Goal: Obtain resource: Obtain resource

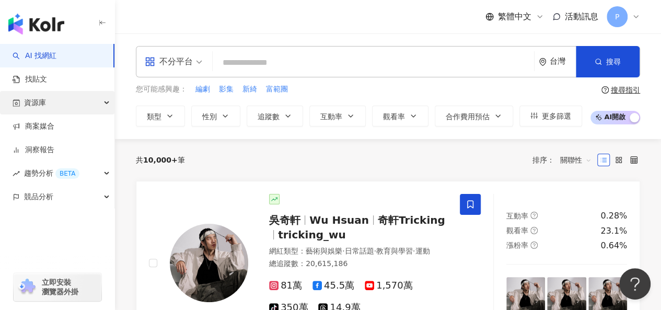
click at [74, 106] on div "資源庫" at bounding box center [57, 103] width 115 height 24
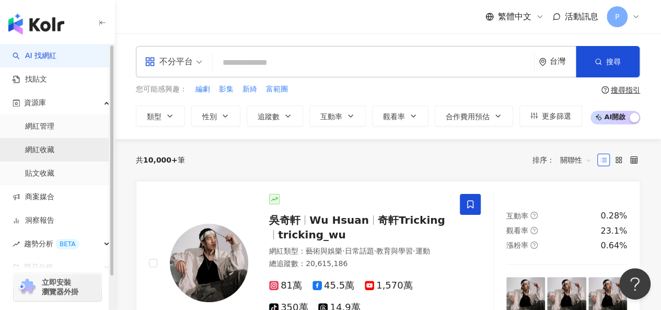
click at [54, 146] on link "網紅收藏" at bounding box center [39, 150] width 29 height 10
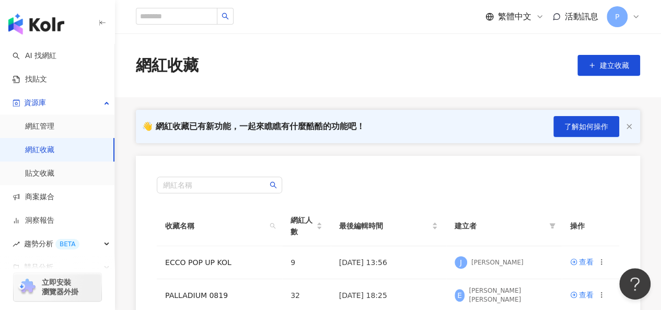
drag, startPoint x: 227, startPoint y: 82, endPoint x: 217, endPoint y: 88, distance: 11.5
click at [227, 82] on div "網紅收藏 建立收藏" at bounding box center [388, 65] width 546 height 64
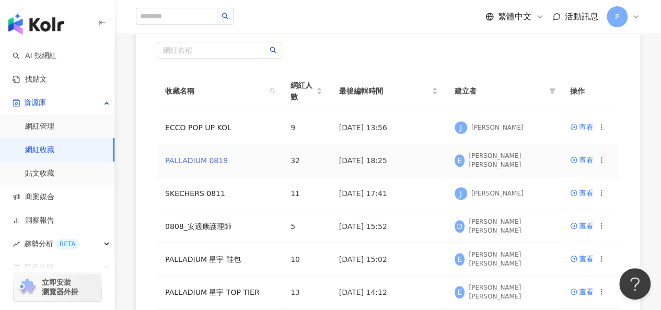
scroll to position [157, 0]
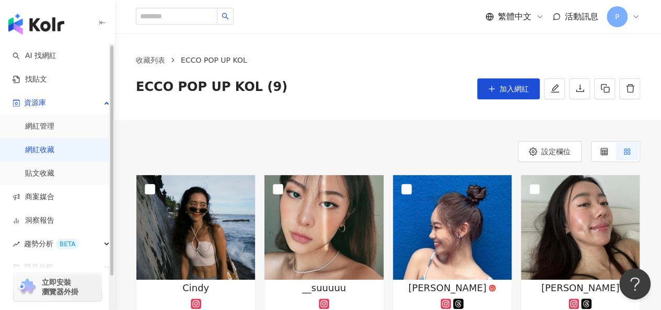
click at [49, 151] on link "網紅收藏" at bounding box center [39, 150] width 29 height 10
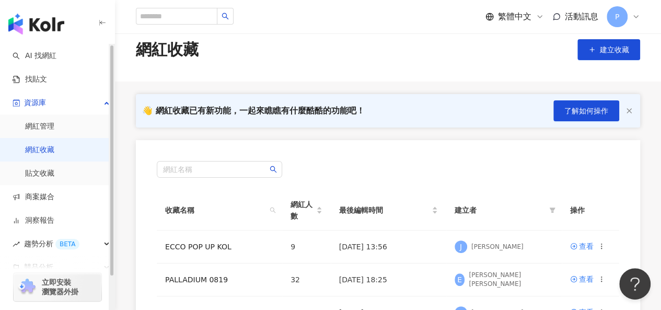
scroll to position [105, 0]
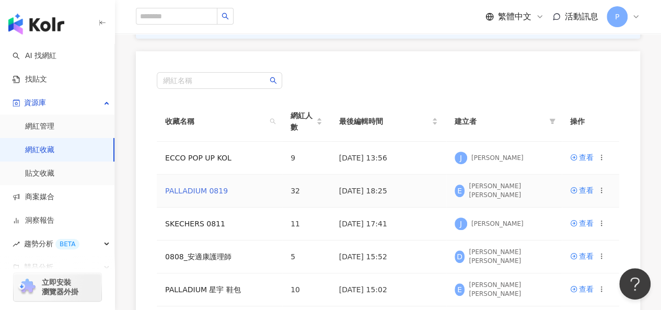
click at [198, 194] on link "PALLADIUM 0819" at bounding box center [196, 191] width 63 height 8
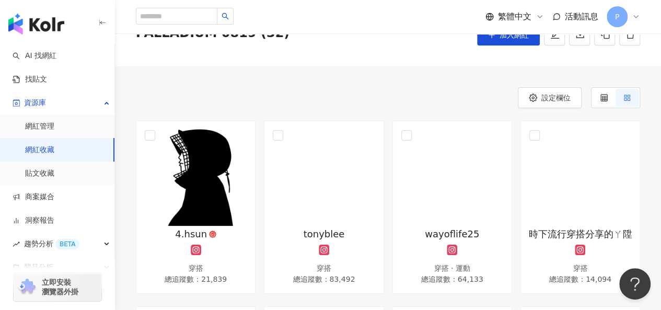
scroll to position [52, 0]
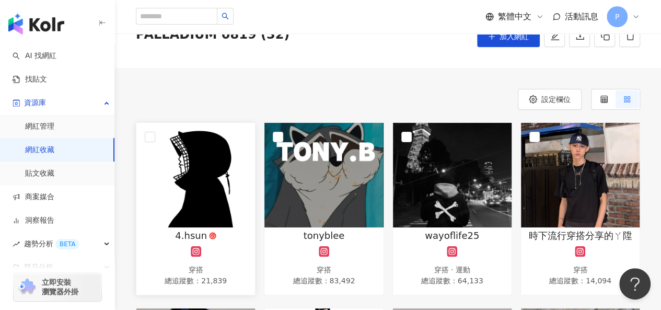
click at [232, 176] on img at bounding box center [195, 175] width 119 height 105
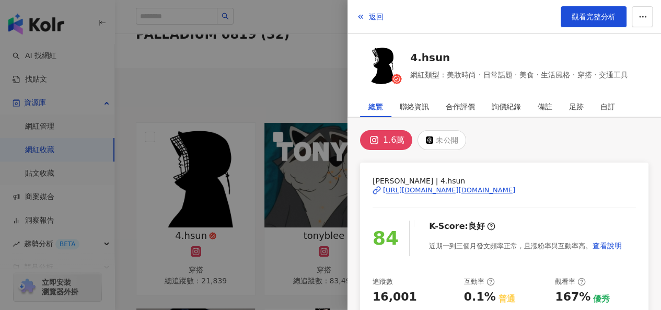
click at [420, 188] on div "[URL][DOMAIN_NAME][DOMAIN_NAME]" at bounding box center [449, 190] width 132 height 9
click at [286, 89] on div at bounding box center [330, 155] width 661 height 310
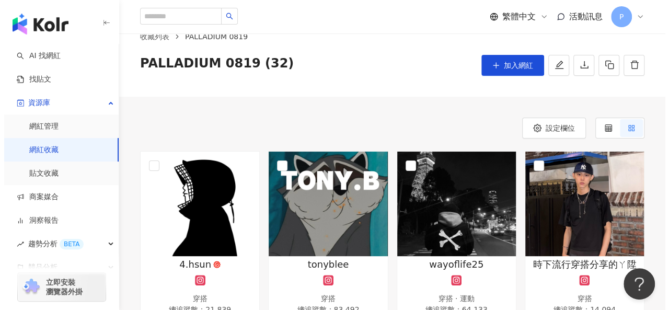
scroll to position [0, 0]
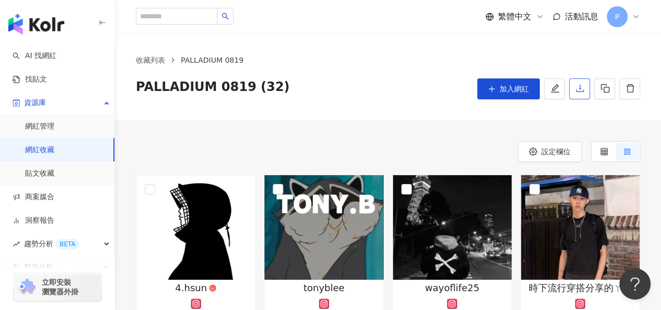
click at [576, 95] on button "button" at bounding box center [579, 88] width 21 height 21
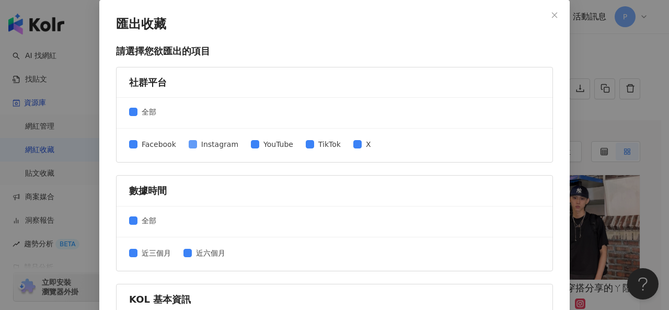
click at [197, 141] on span "Instagram" at bounding box center [219, 145] width 45 height 12
click at [259, 145] on span "YouTube" at bounding box center [278, 145] width 38 height 12
click at [314, 144] on span "TikTok" at bounding box center [329, 145] width 31 height 12
click at [362, 145] on span "X" at bounding box center [369, 145] width 14 height 12
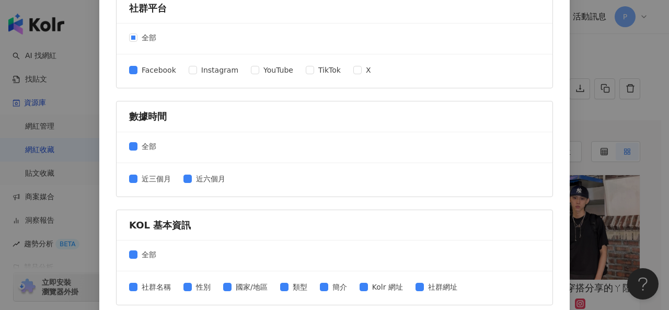
scroll to position [157, 0]
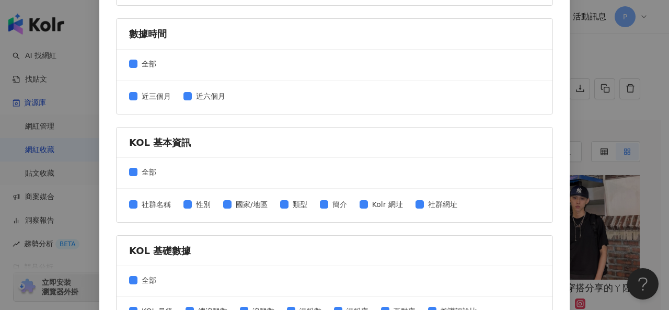
click at [201, 86] on div "近三個月 近六個月" at bounding box center [335, 97] width 436 height 33
click at [198, 92] on span "近六個月" at bounding box center [211, 96] width 38 height 12
click at [141, 170] on span "全部" at bounding box center [149, 172] width 23 height 12
click at [153, 202] on span "社群名稱" at bounding box center [157, 205] width 38 height 12
click at [187, 202] on span at bounding box center [188, 204] width 8 height 8
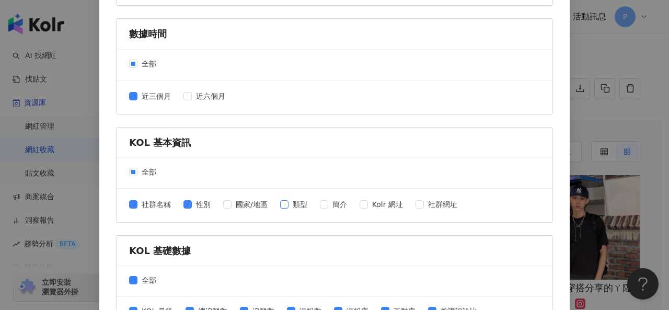
click at [289, 201] on span "類型" at bounding box center [300, 205] width 23 height 12
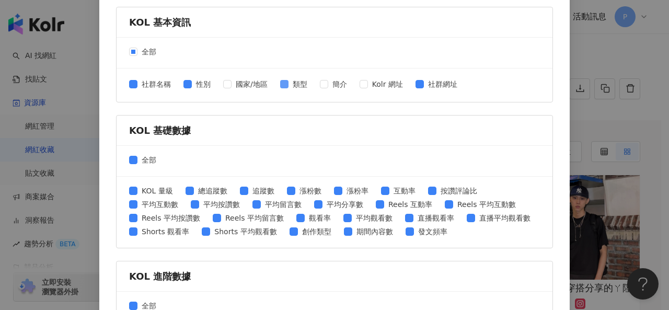
scroll to position [366, 0]
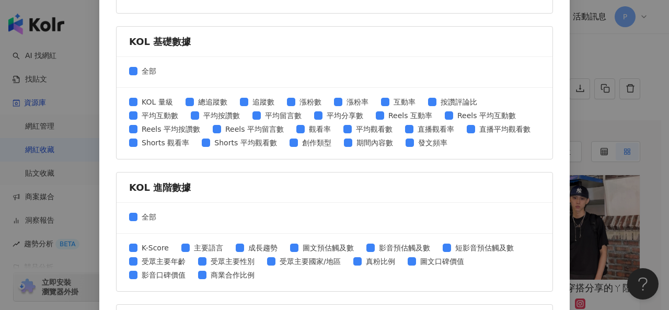
click at [137, 59] on div "全部" at bounding box center [335, 72] width 436 height 31
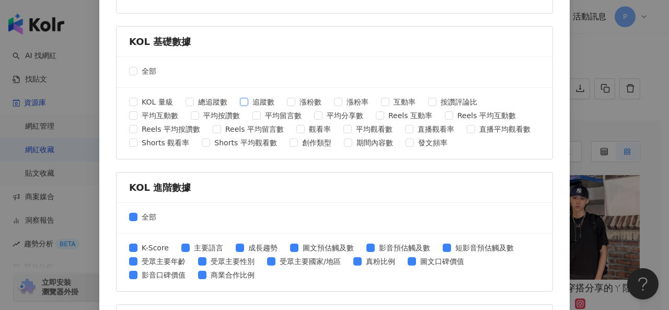
click at [249, 101] on span "追蹤數" at bounding box center [263, 102] width 30 height 12
click at [351, 98] on span "漲粉率" at bounding box center [357, 102] width 30 height 12
click at [394, 98] on span "互動率" at bounding box center [405, 102] width 30 height 12
click at [174, 112] on span "平均互動數" at bounding box center [160, 116] width 45 height 12
click at [217, 112] on span "平均按讚數" at bounding box center [221, 116] width 45 height 12
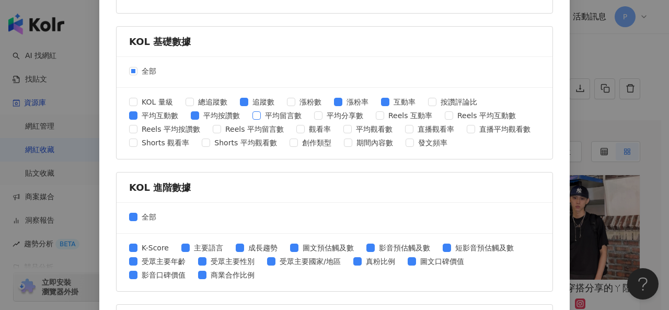
click at [265, 110] on span "平均留言數" at bounding box center [283, 116] width 45 height 12
click at [138, 214] on span "全部" at bounding box center [149, 217] width 23 height 12
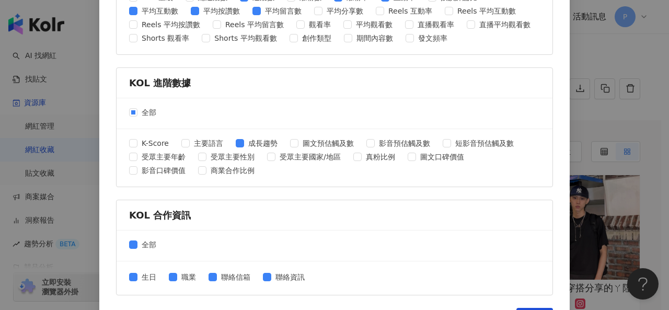
scroll to position [498, 0]
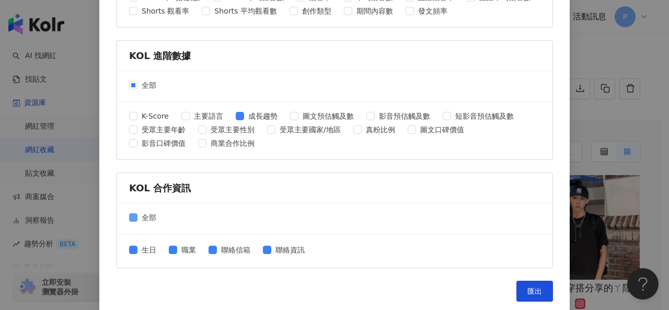
click at [138, 214] on span "全部" at bounding box center [149, 218] width 23 height 12
click at [528, 291] on span "匯出" at bounding box center [535, 291] width 15 height 8
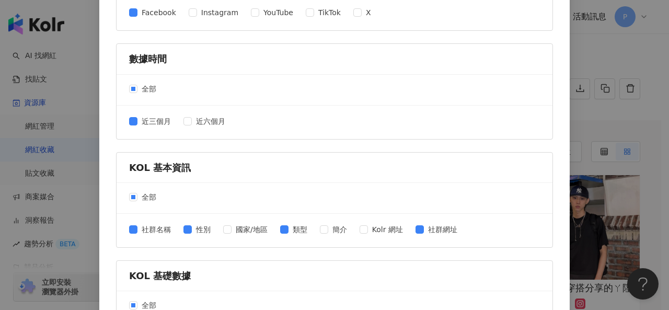
scroll to position [27, 0]
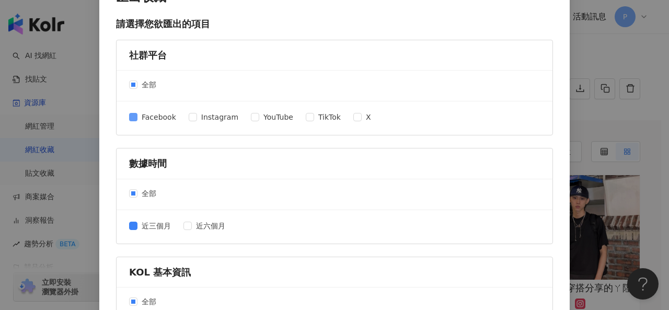
click at [154, 118] on span "Facebook" at bounding box center [159, 117] width 43 height 12
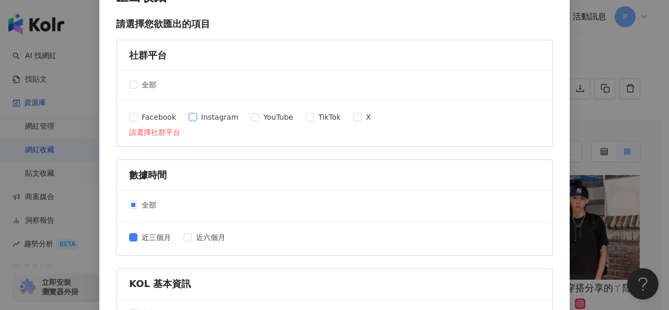
click at [197, 117] on span "Instagram" at bounding box center [219, 117] width 45 height 12
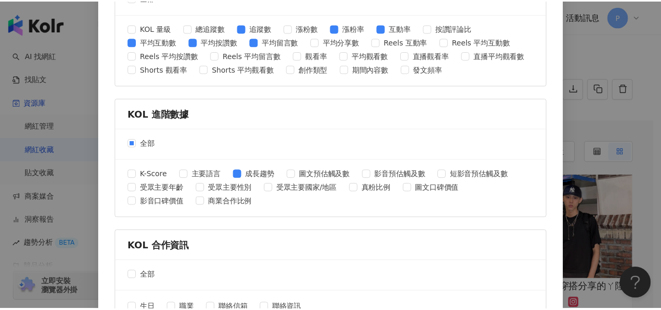
scroll to position [498, 0]
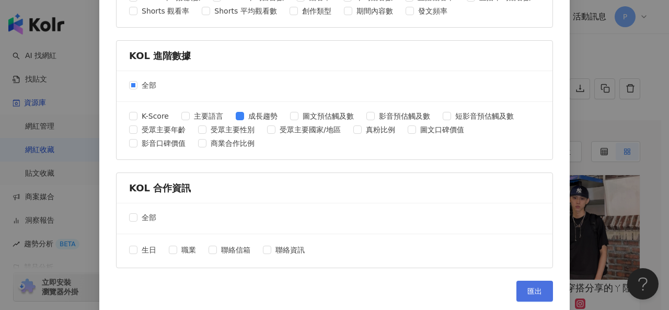
click at [533, 293] on button "匯出" at bounding box center [535, 291] width 37 height 21
click at [595, 68] on div "匯出收藏 請選擇您欲匯出的項目 社群平台 全部 Facebook Instagram YouTube TikTok X 數據時間 全部 近三個月 近六個月 K…" at bounding box center [334, 155] width 669 height 310
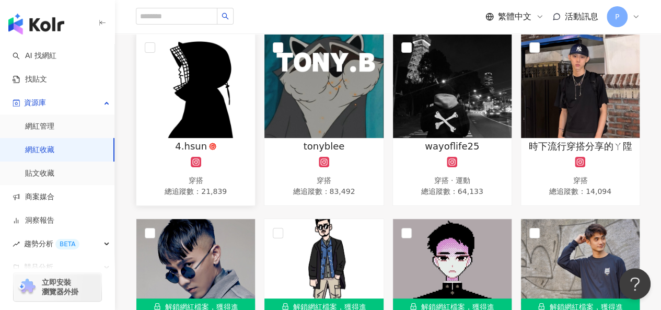
scroll to position [157, 0]
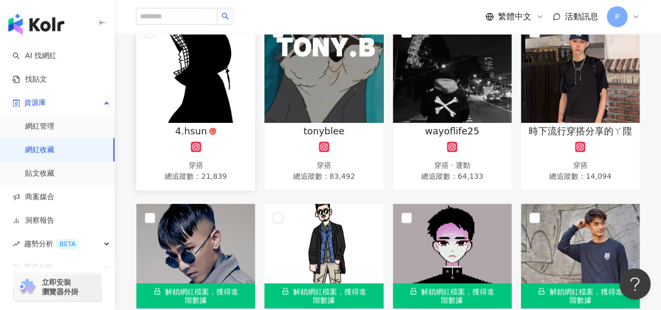
click at [228, 117] on img at bounding box center [195, 70] width 119 height 105
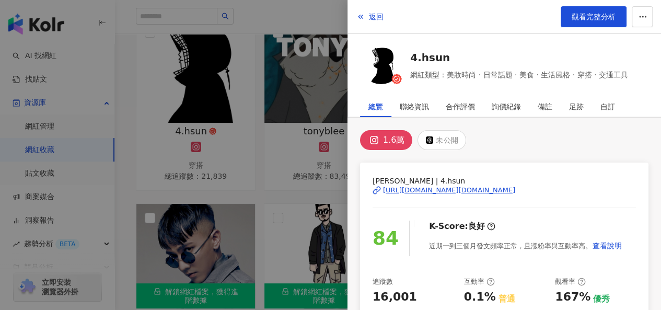
click at [271, 188] on div at bounding box center [330, 155] width 661 height 310
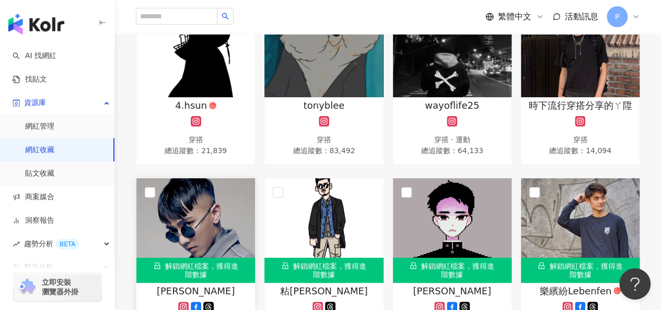
scroll to position [261, 0]
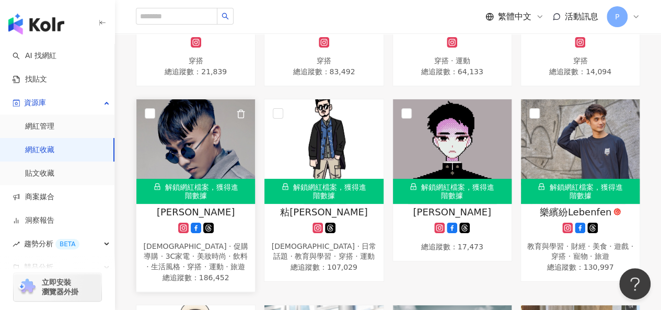
click at [241, 191] on div "解鎖網紅檔案，獲得進階數據" at bounding box center [195, 191] width 119 height 25
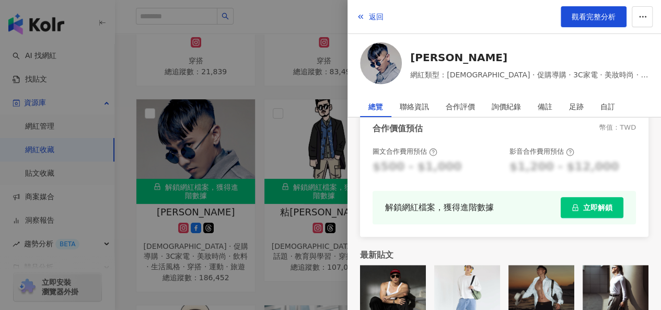
scroll to position [339, 0]
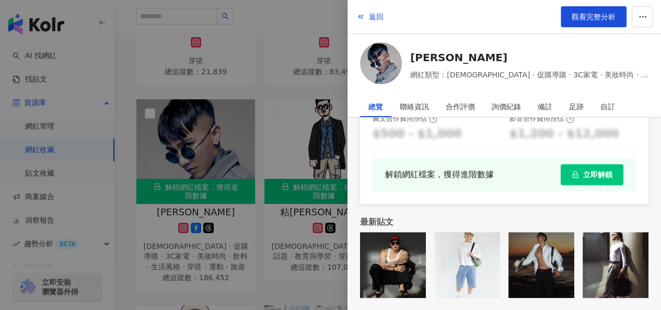
click at [590, 174] on span "立即解鎖" at bounding box center [598, 174] width 29 height 8
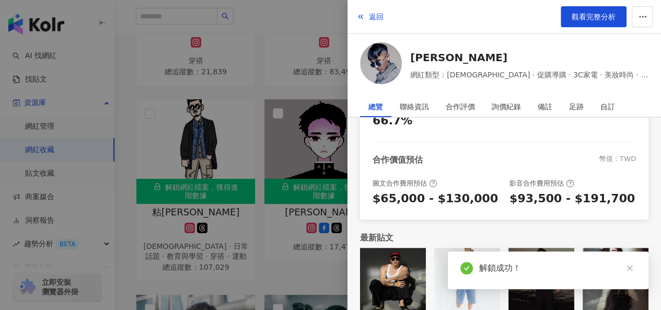
click at [264, 227] on div at bounding box center [330, 155] width 661 height 310
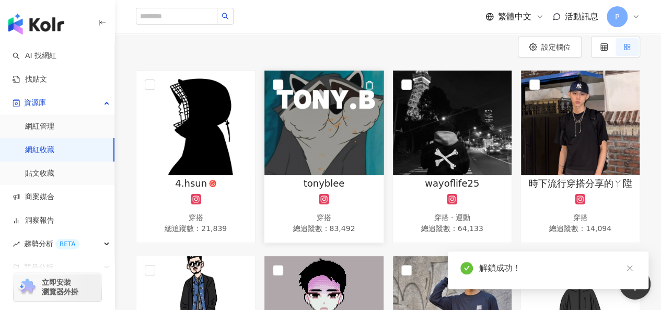
scroll to position [261, 0]
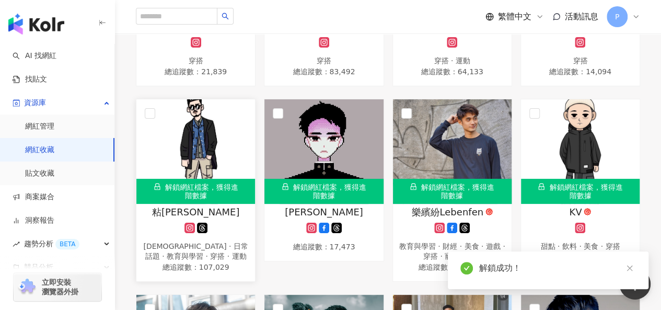
click at [243, 158] on img at bounding box center [195, 151] width 119 height 105
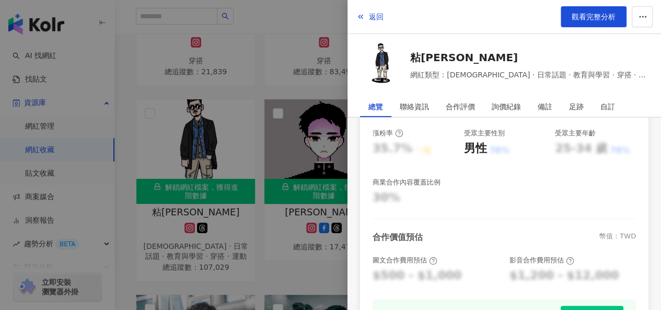
scroll to position [314, 0]
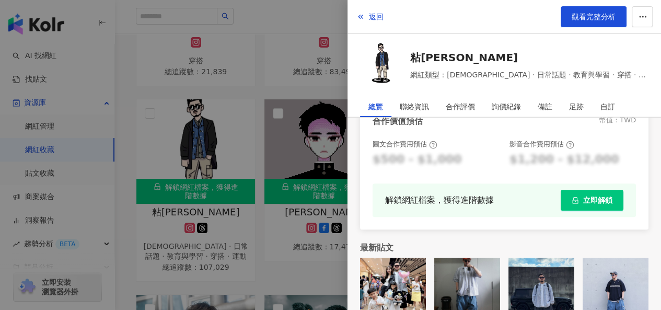
click at [584, 203] on span "立即解鎖" at bounding box center [598, 200] width 29 height 8
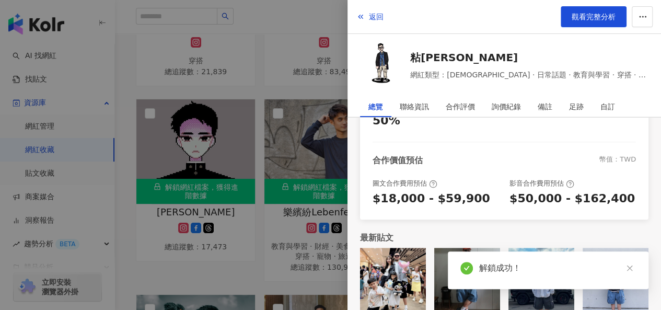
scroll to position [300, 0]
click at [266, 215] on div at bounding box center [330, 155] width 661 height 310
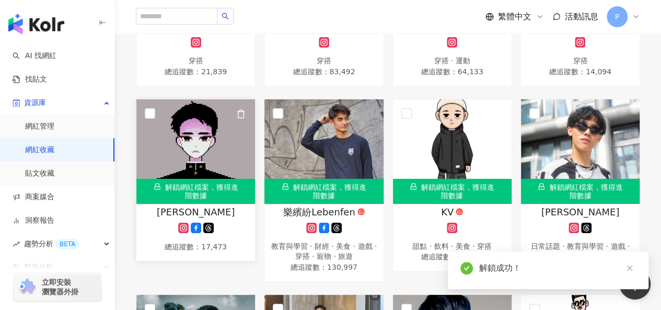
click at [234, 169] on img at bounding box center [195, 151] width 119 height 105
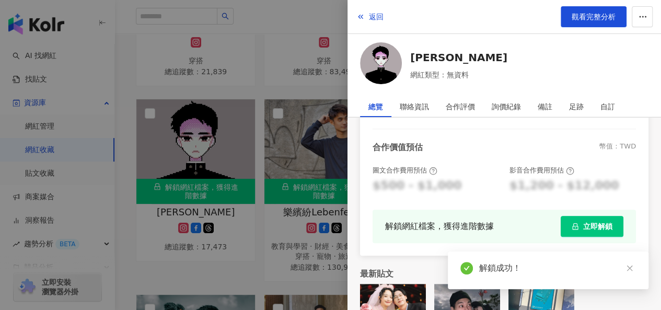
scroll to position [339, 0]
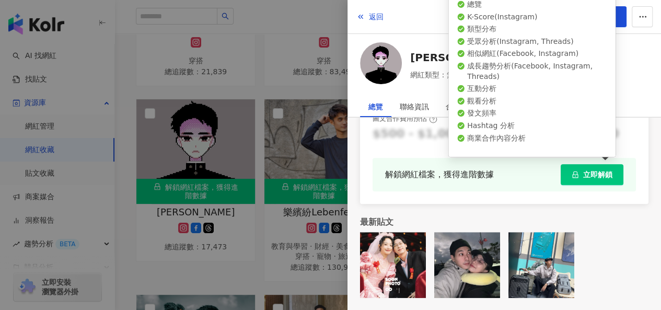
click at [585, 174] on span "立即解鎖" at bounding box center [598, 174] width 29 height 8
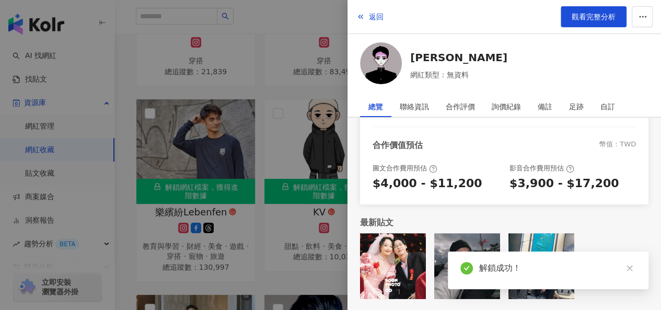
click at [256, 210] on div at bounding box center [330, 155] width 661 height 310
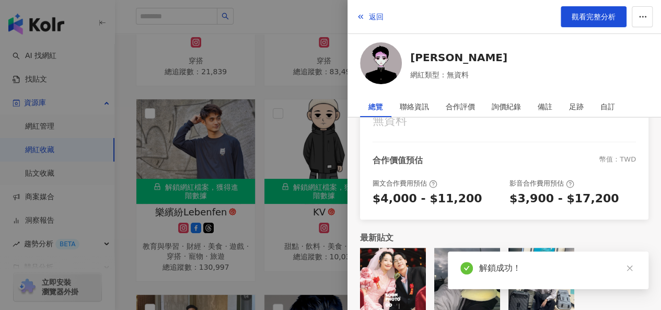
scroll to position [300, 0]
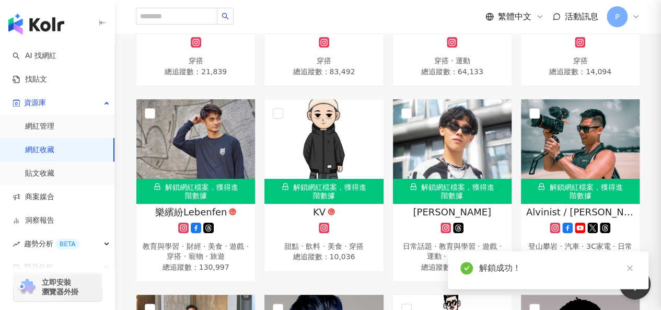
click at [192, 163] on img at bounding box center [195, 151] width 119 height 105
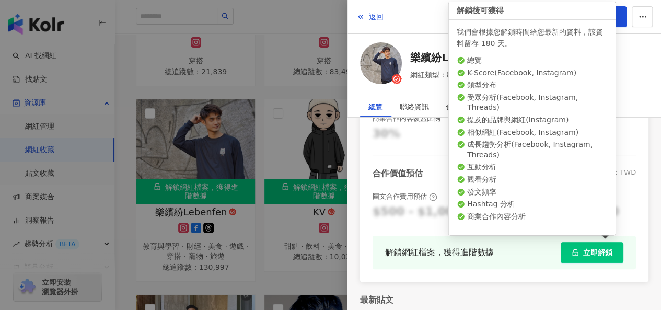
scroll to position [314, 0]
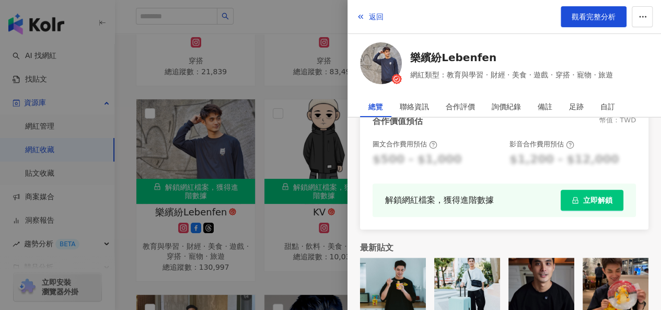
click at [590, 200] on span "立即解鎖" at bounding box center [598, 200] width 29 height 8
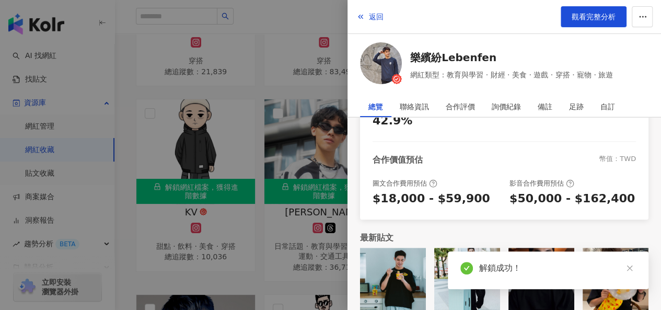
scroll to position [290, 0]
click at [280, 156] on div at bounding box center [330, 155] width 661 height 310
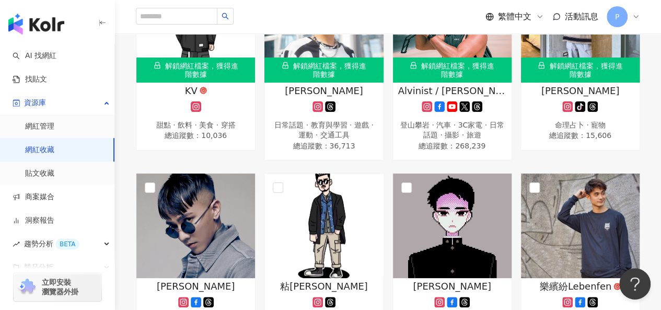
scroll to position [471, 0]
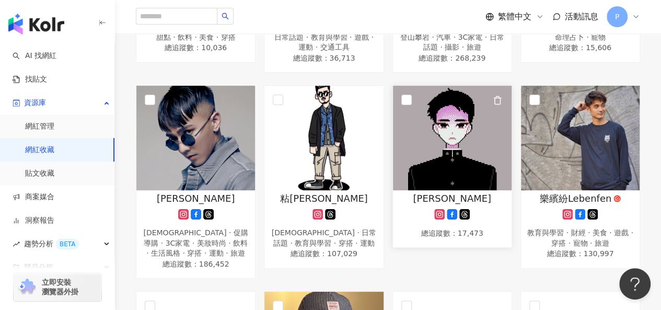
click at [455, 142] on img at bounding box center [452, 138] width 119 height 105
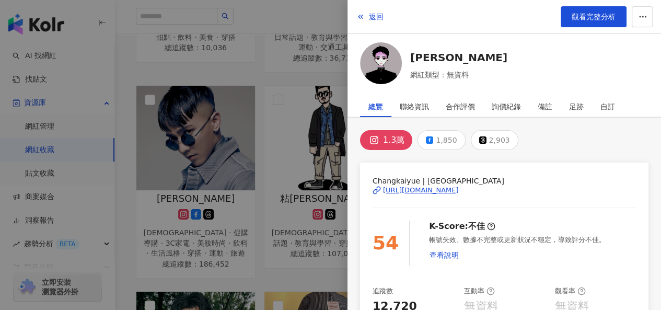
click at [459, 189] on div "[URL][DOMAIN_NAME]" at bounding box center [421, 190] width 76 height 9
click at [293, 257] on div at bounding box center [330, 155] width 661 height 310
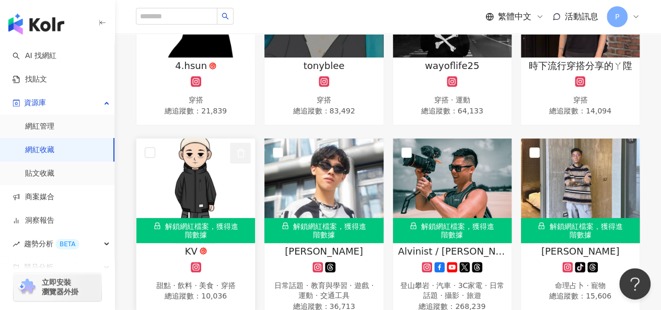
scroll to position [157, 0]
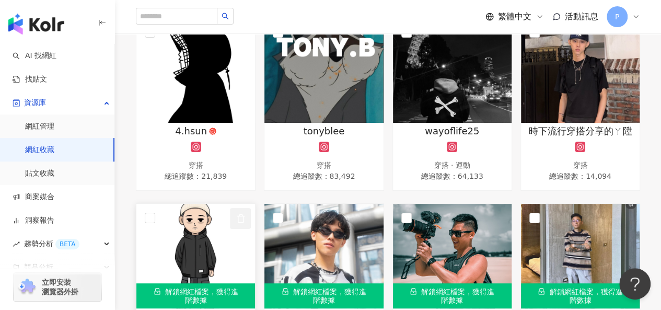
click at [238, 226] on button "button" at bounding box center [240, 218] width 21 height 21
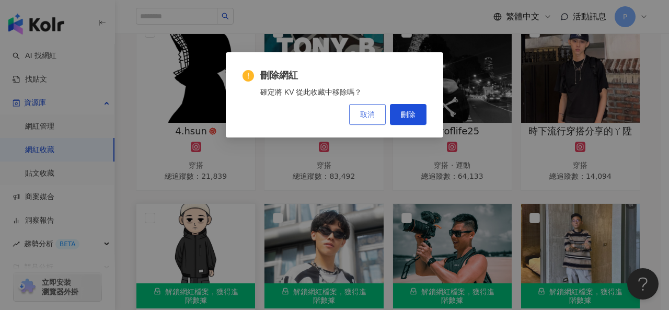
click at [375, 113] on button "取消" at bounding box center [367, 114] width 37 height 21
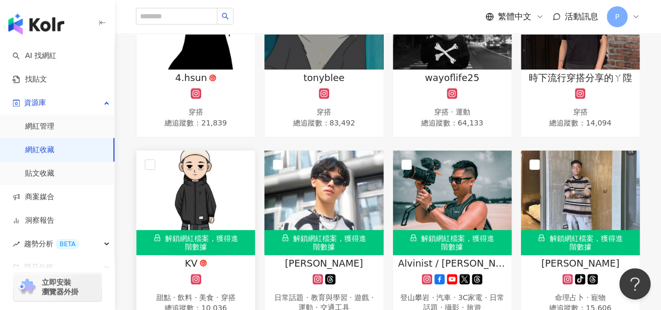
scroll to position [261, 0]
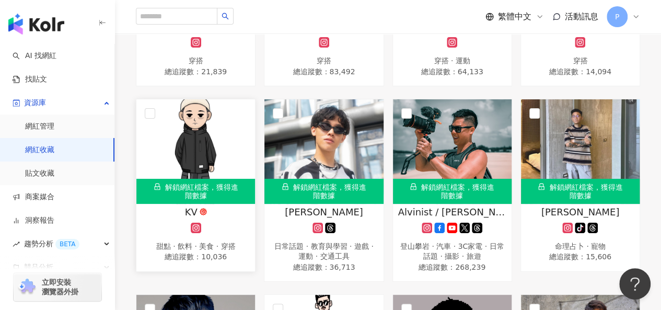
click at [215, 151] on img at bounding box center [195, 151] width 119 height 105
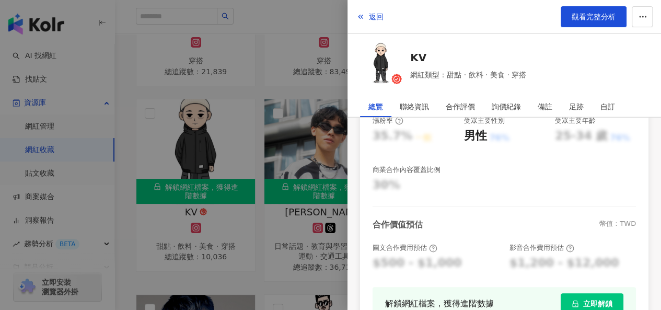
scroll to position [339, 0]
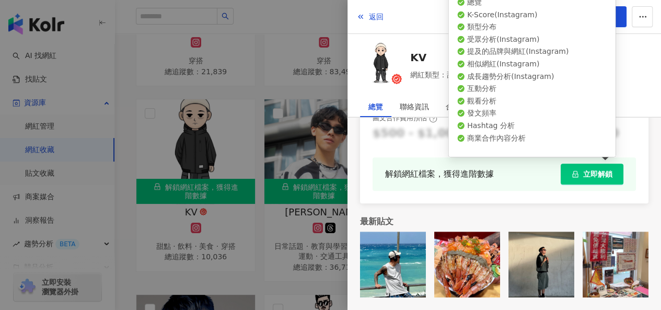
click at [575, 176] on button "立即解鎖" at bounding box center [592, 174] width 63 height 21
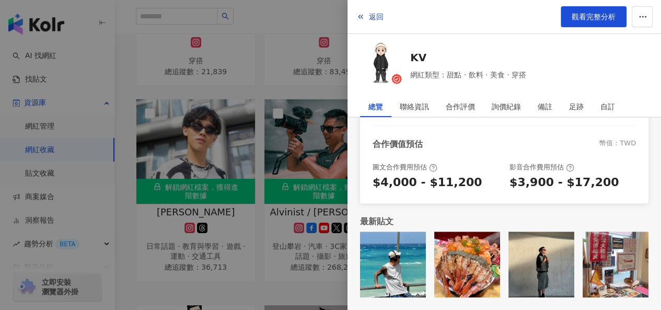
scroll to position [290, 0]
click at [267, 221] on div at bounding box center [330, 155] width 661 height 310
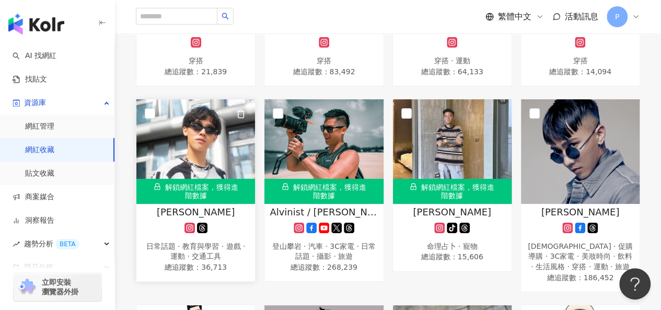
scroll to position [209, 0]
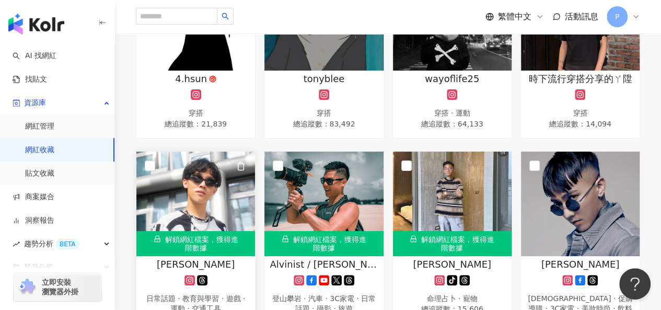
click at [227, 195] on img at bounding box center [195, 204] width 119 height 105
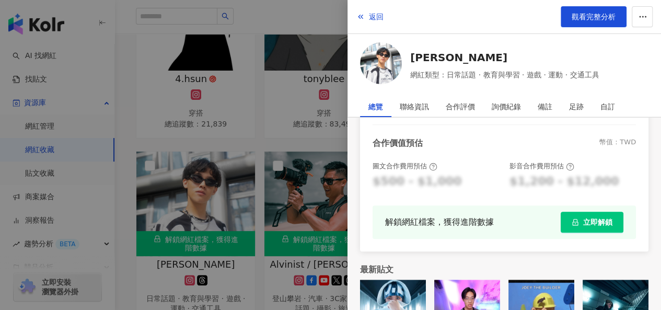
scroll to position [314, 0]
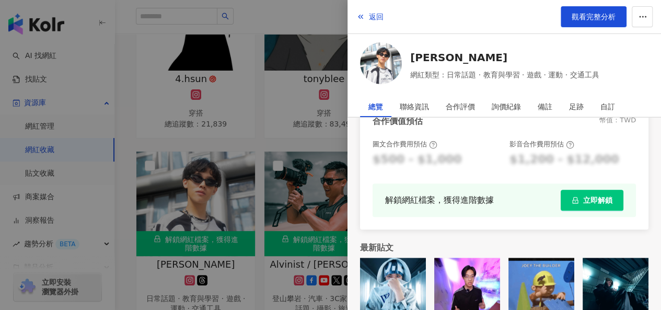
click at [600, 197] on span "立即解鎖" at bounding box center [598, 200] width 29 height 8
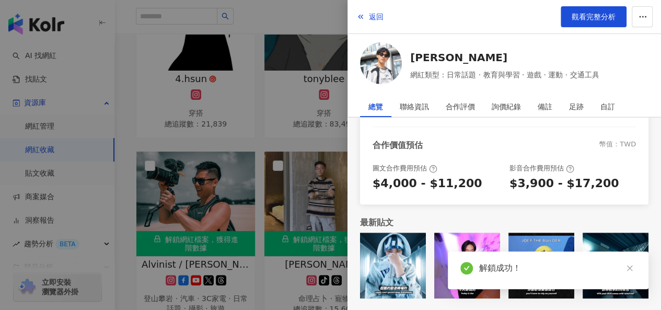
click at [271, 254] on div at bounding box center [330, 155] width 661 height 310
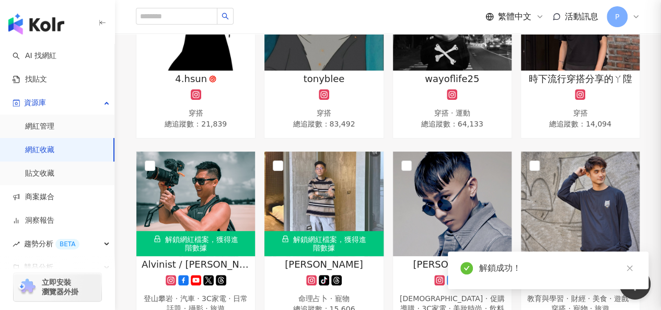
scroll to position [290, 0]
click at [211, 184] on img at bounding box center [195, 204] width 119 height 105
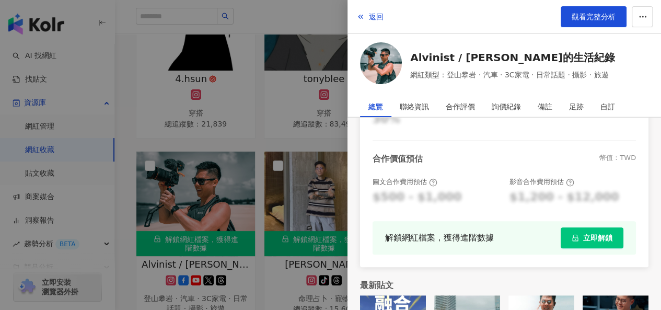
scroll to position [314, 0]
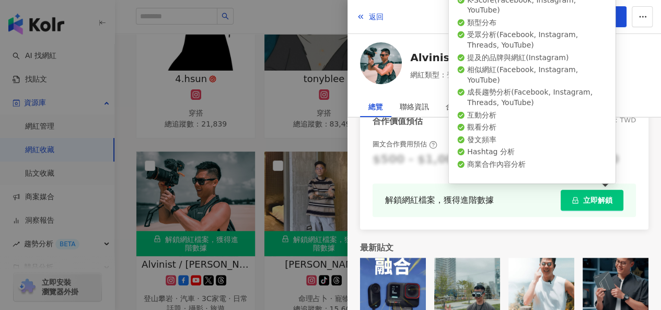
click at [587, 196] on span "立即解鎖" at bounding box center [598, 200] width 29 height 8
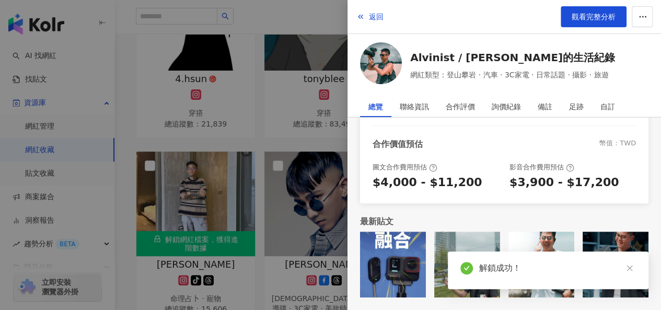
scroll to position [291, 0]
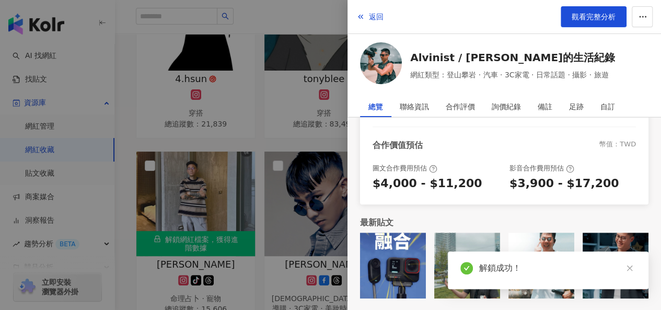
click at [244, 207] on div at bounding box center [330, 155] width 661 height 310
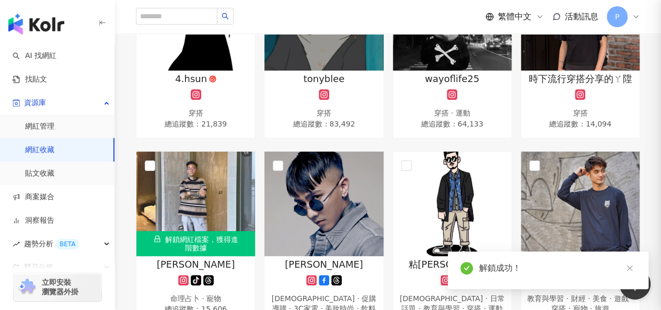
scroll to position [0, 0]
click at [221, 202] on img at bounding box center [195, 204] width 119 height 105
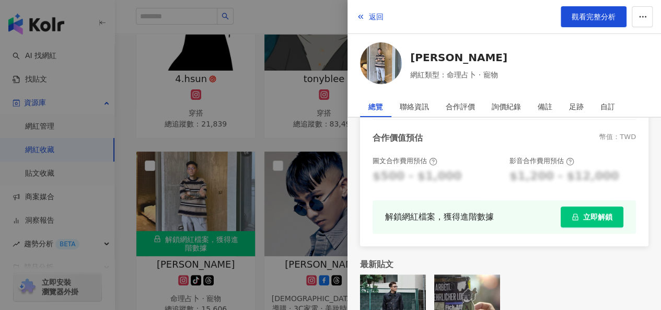
scroll to position [314, 0]
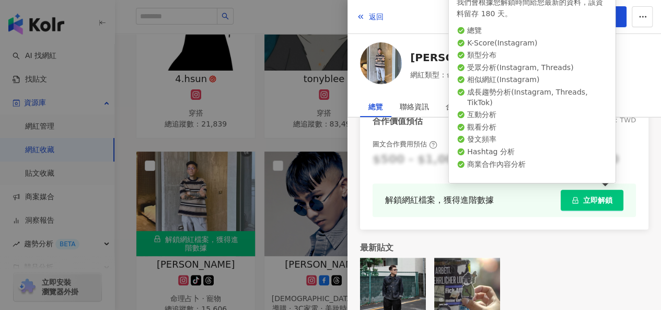
click at [584, 202] on span "立即解鎖" at bounding box center [598, 200] width 29 height 8
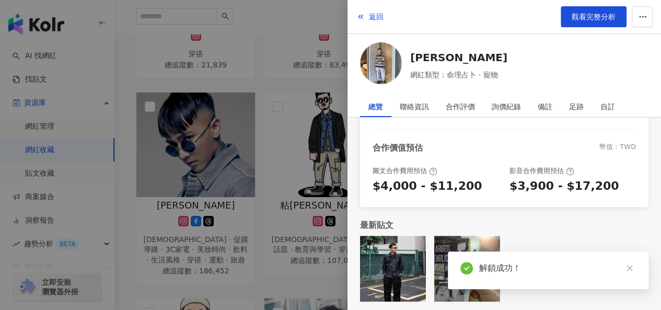
scroll to position [418, 0]
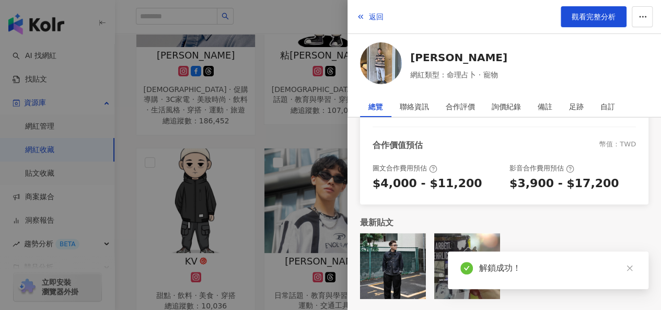
click at [242, 200] on div at bounding box center [330, 155] width 661 height 310
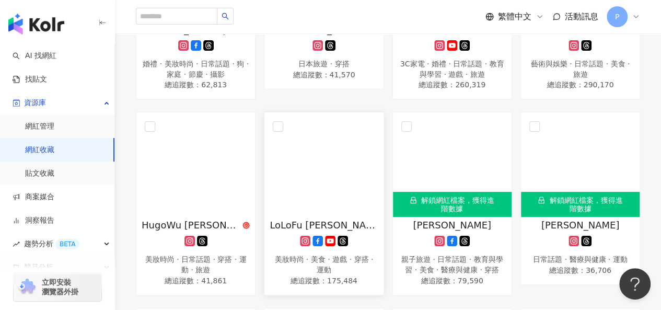
scroll to position [994, 0]
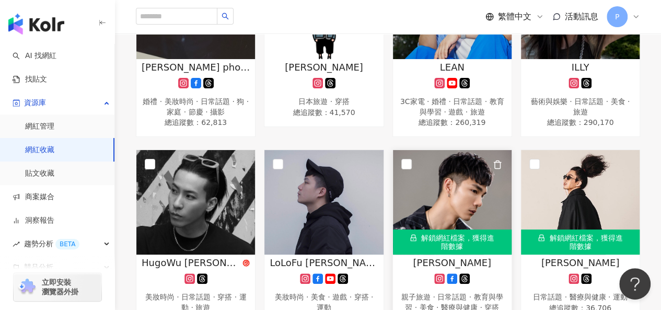
click at [484, 187] on img at bounding box center [452, 202] width 119 height 105
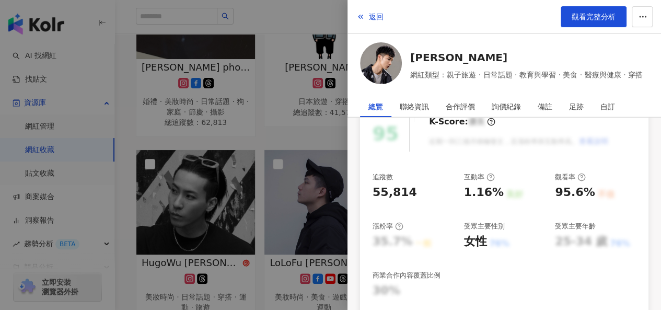
scroll to position [314, 0]
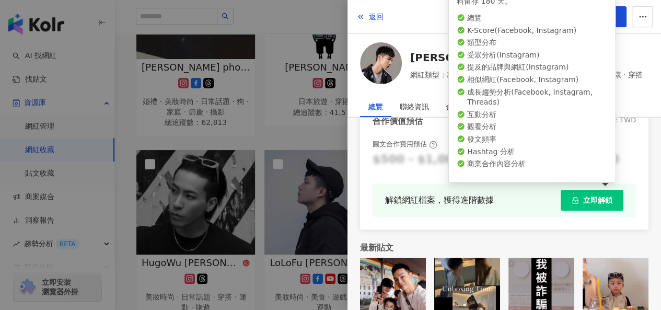
click at [572, 199] on button "立即解鎖" at bounding box center [592, 200] width 63 height 21
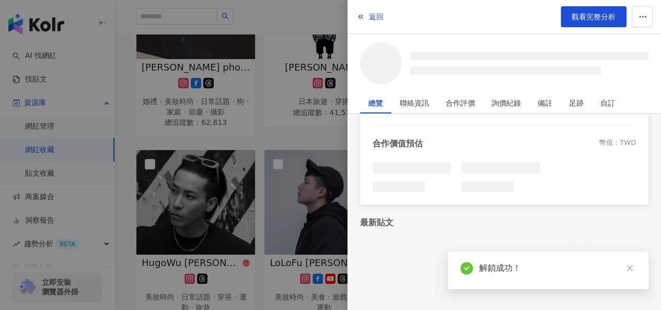
scroll to position [291, 0]
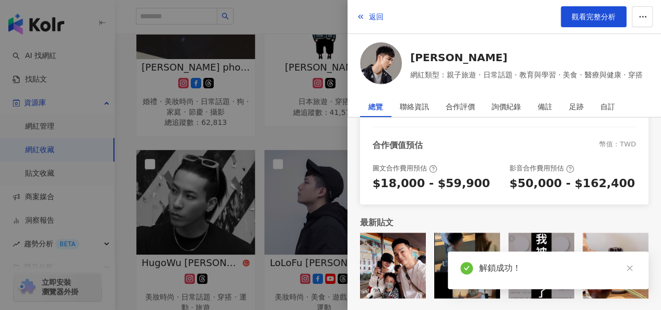
click at [292, 133] on div at bounding box center [330, 155] width 661 height 310
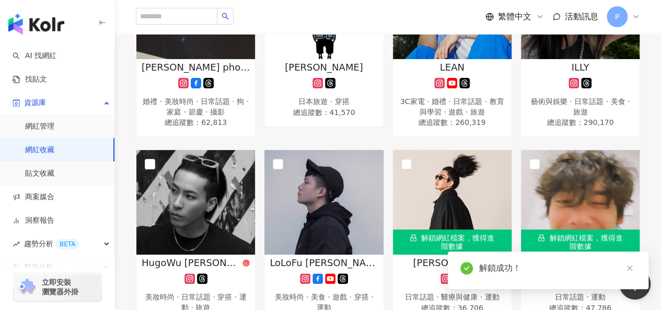
scroll to position [0, 0]
click at [459, 182] on img at bounding box center [452, 202] width 119 height 105
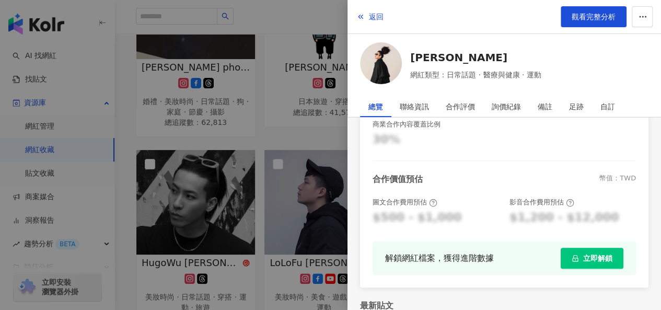
scroll to position [314, 0]
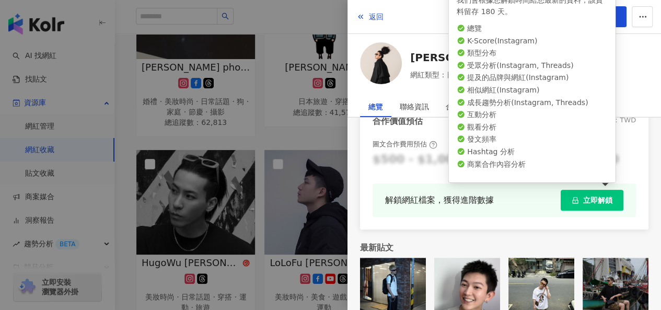
click at [587, 200] on span "立即解鎖" at bounding box center [598, 200] width 29 height 8
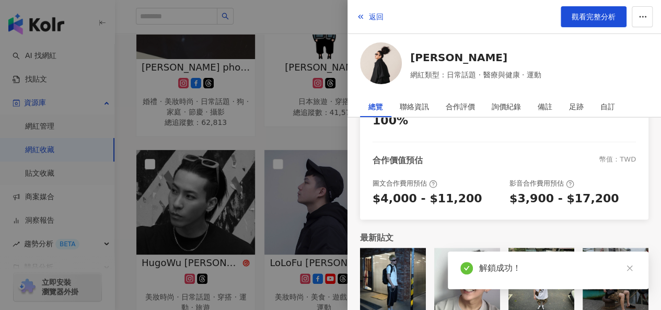
scroll to position [300, 0]
click at [309, 132] on div at bounding box center [330, 155] width 661 height 310
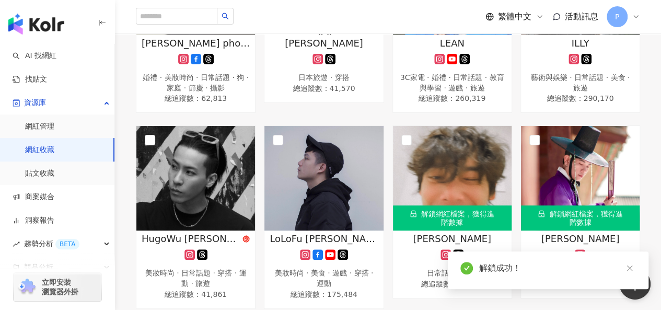
scroll to position [1098, 0]
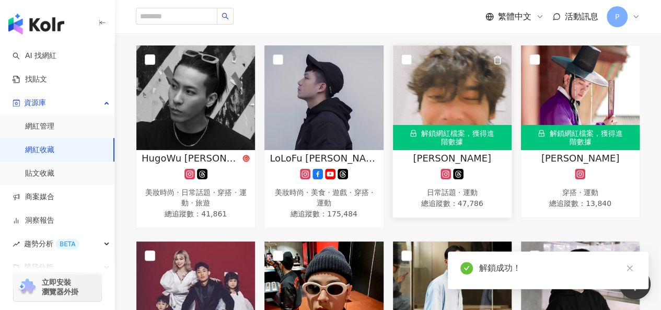
click at [447, 116] on img at bounding box center [452, 97] width 119 height 105
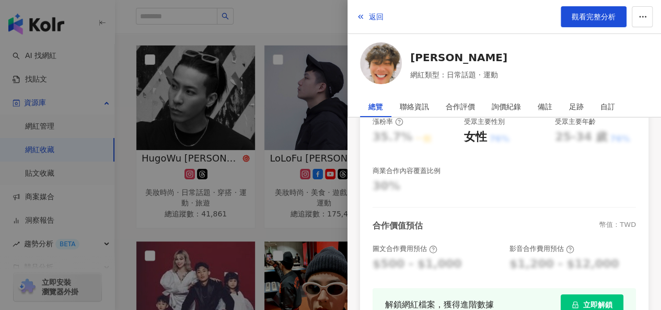
scroll to position [314, 0]
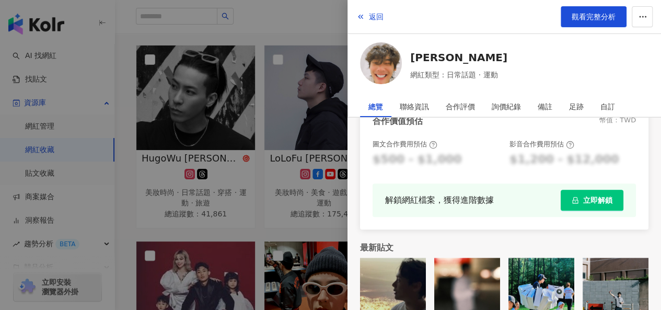
click at [567, 193] on button "立即解鎖" at bounding box center [592, 200] width 63 height 21
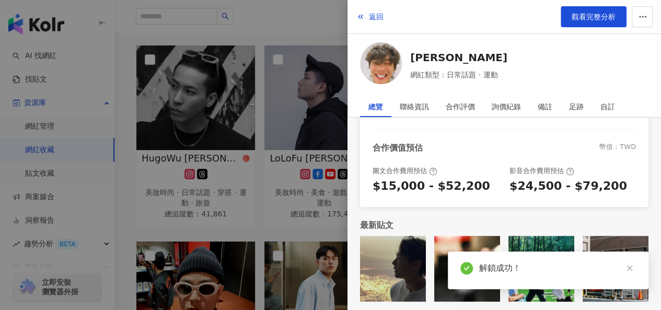
scroll to position [300, 0]
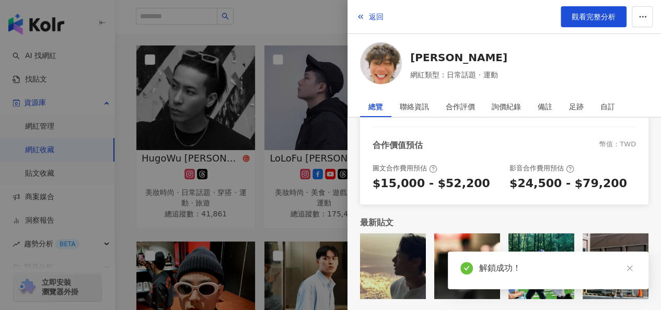
click at [322, 225] on div at bounding box center [330, 155] width 661 height 310
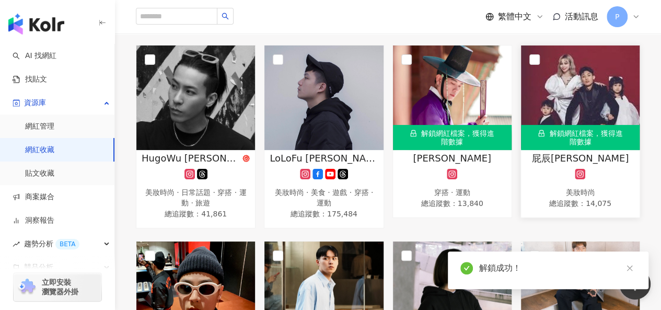
scroll to position [0, 0]
click at [440, 134] on div "解鎖網紅檔案，獲得進階數據" at bounding box center [452, 137] width 119 height 25
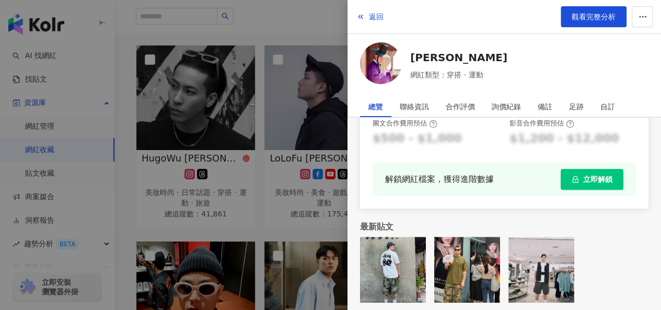
scroll to position [339, 0]
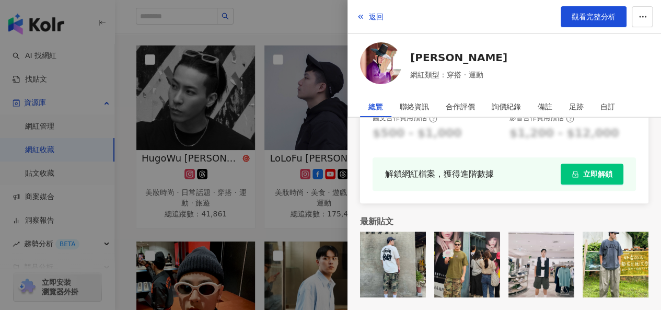
click at [570, 169] on button "立即解鎖" at bounding box center [592, 174] width 63 height 21
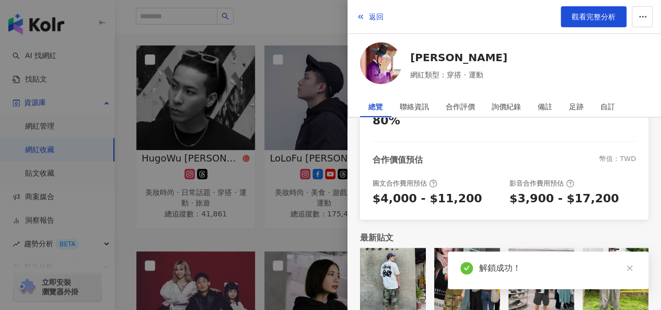
click at [313, 221] on div at bounding box center [330, 155] width 661 height 310
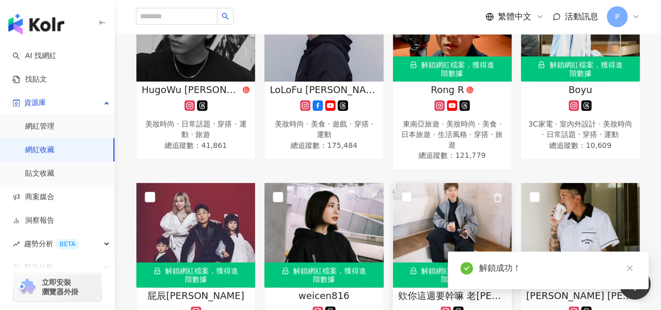
scroll to position [1150, 0]
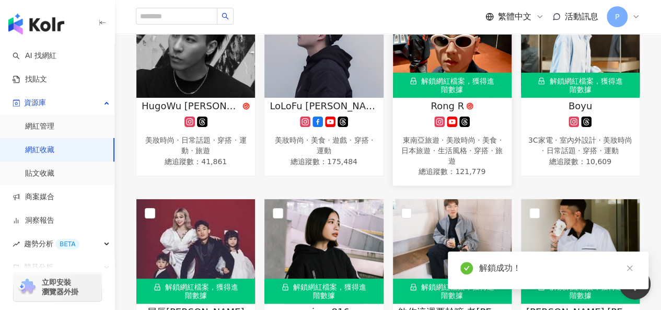
click at [418, 81] on div "解鎖網紅檔案，獲得進階數據" at bounding box center [452, 85] width 119 height 25
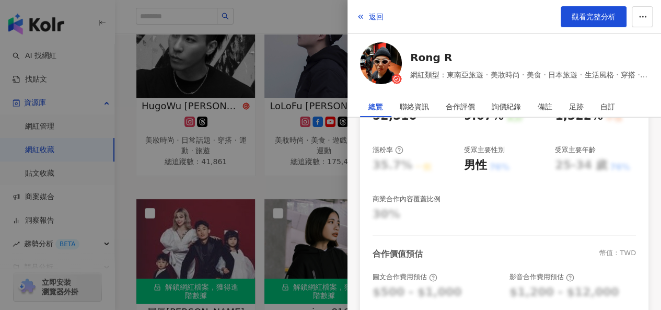
scroll to position [314, 0]
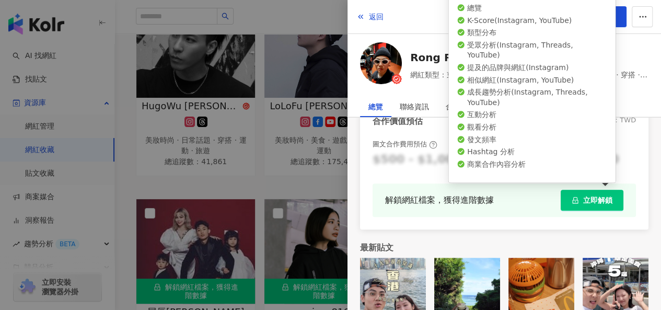
click at [572, 199] on icon "lock" at bounding box center [575, 200] width 7 height 7
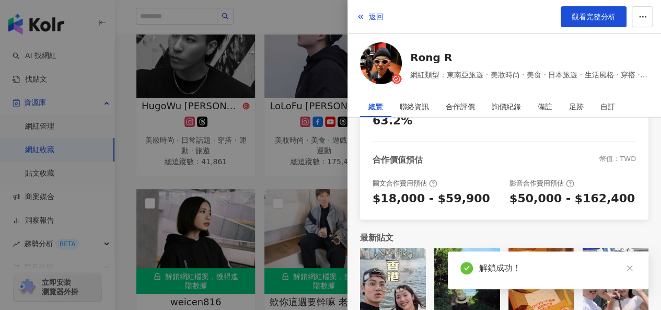
scroll to position [290, 0]
click at [284, 171] on div at bounding box center [330, 155] width 661 height 310
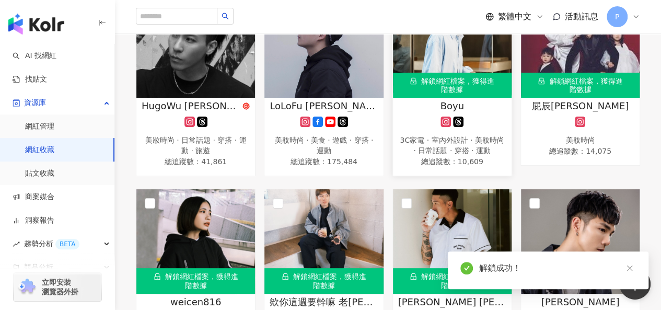
click at [447, 73] on div "解鎖網紅檔案，獲得進階數據" at bounding box center [452, 85] width 119 height 25
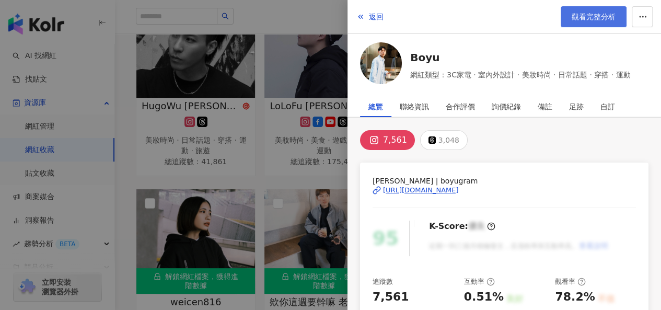
click at [579, 16] on span "觀看完整分析" at bounding box center [594, 17] width 44 height 8
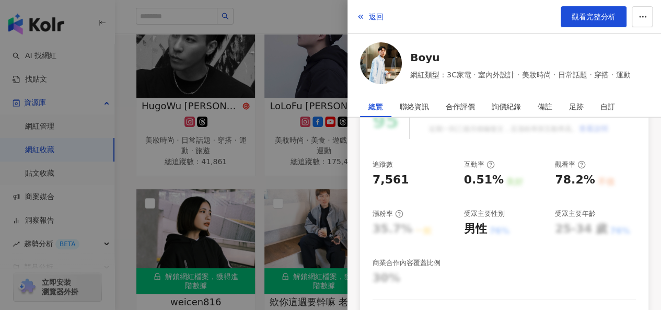
scroll to position [261, 0]
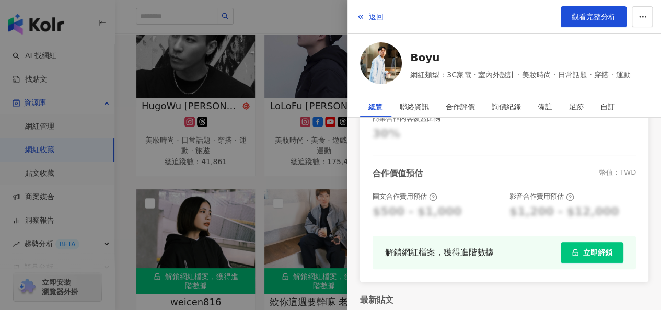
click at [573, 249] on icon "lock" at bounding box center [576, 252] width 6 height 7
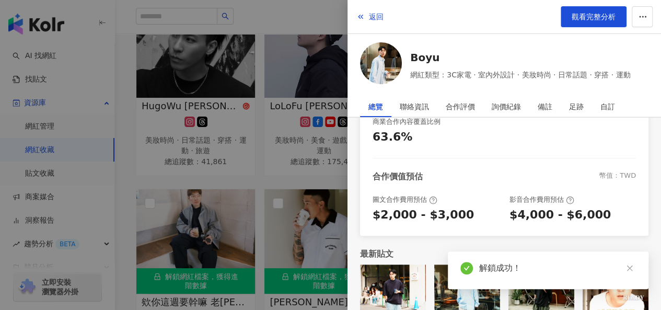
scroll to position [271, 0]
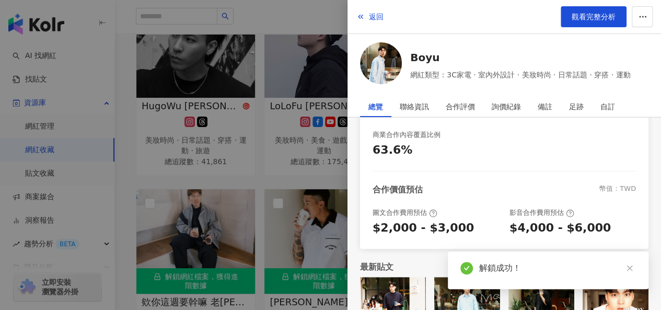
click at [313, 174] on div at bounding box center [330, 155] width 661 height 310
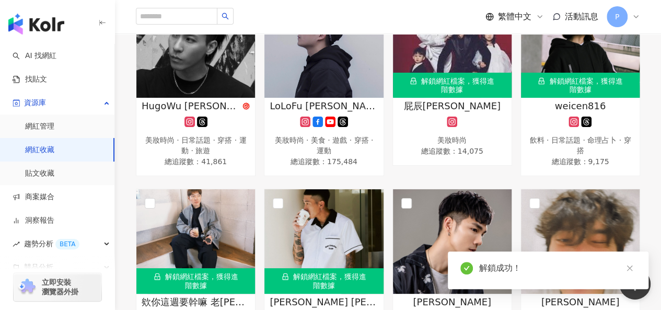
scroll to position [1098, 0]
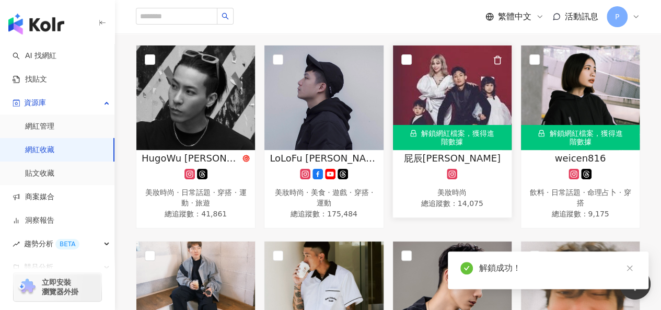
click at [462, 102] on img at bounding box center [452, 97] width 119 height 105
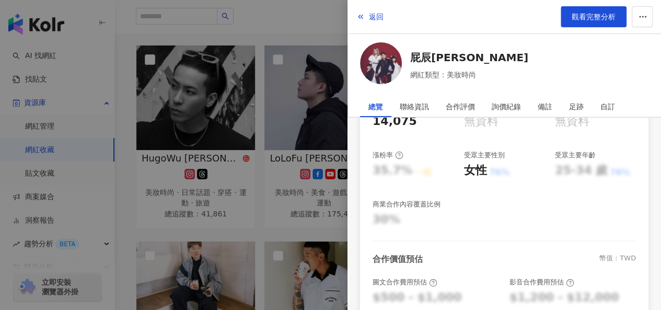
scroll to position [261, 0]
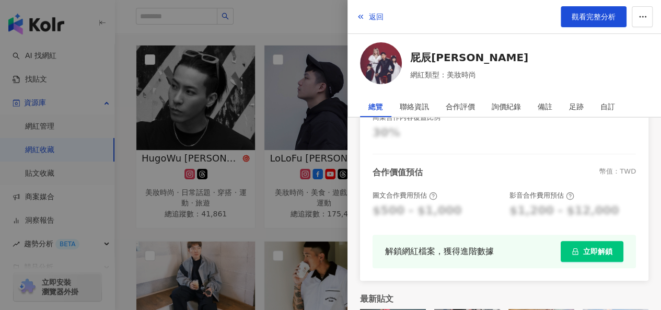
click at [584, 254] on span "立即解鎖" at bounding box center [598, 251] width 29 height 8
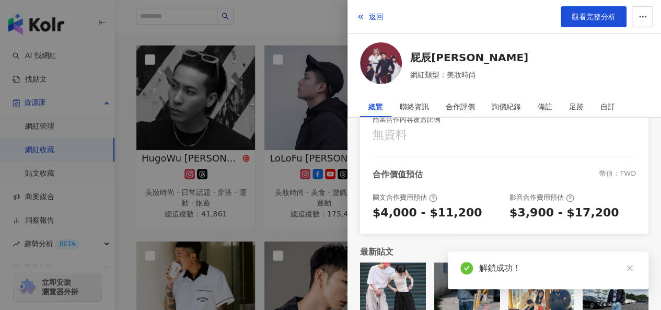
scroll to position [271, 0]
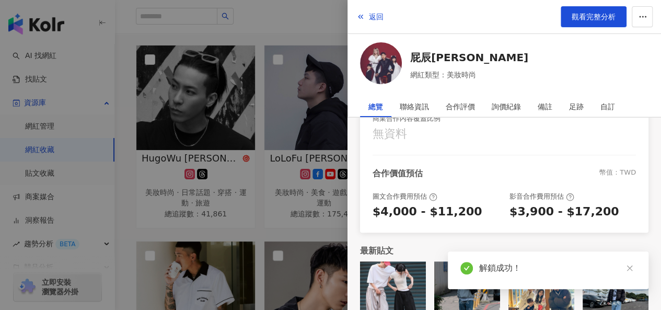
click at [294, 223] on div at bounding box center [330, 155] width 661 height 310
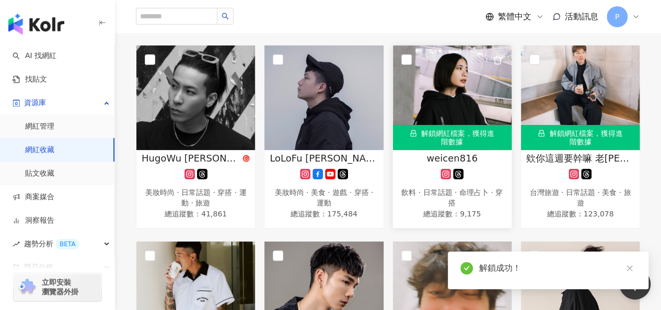
click at [456, 79] on img at bounding box center [452, 97] width 119 height 105
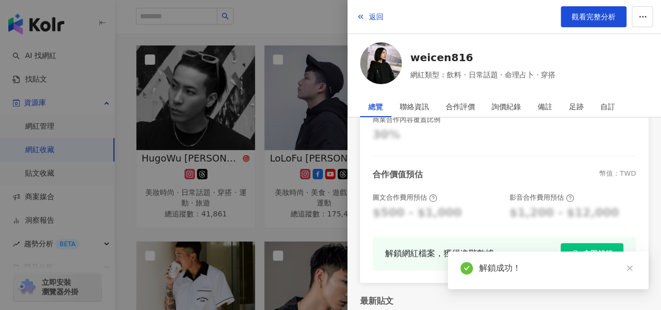
scroll to position [339, 0]
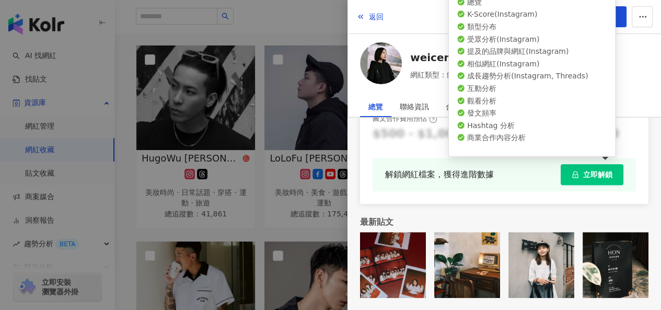
click at [564, 174] on button "立即解鎖" at bounding box center [592, 174] width 63 height 21
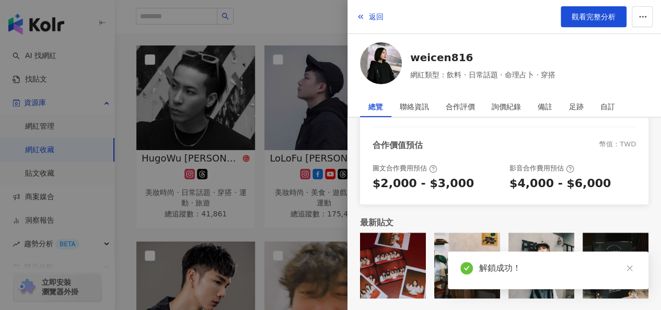
click at [249, 215] on div at bounding box center [330, 155] width 661 height 310
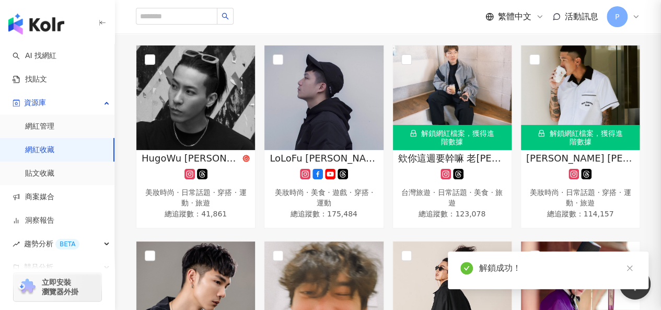
scroll to position [290, 0]
click at [492, 106] on img at bounding box center [452, 97] width 119 height 105
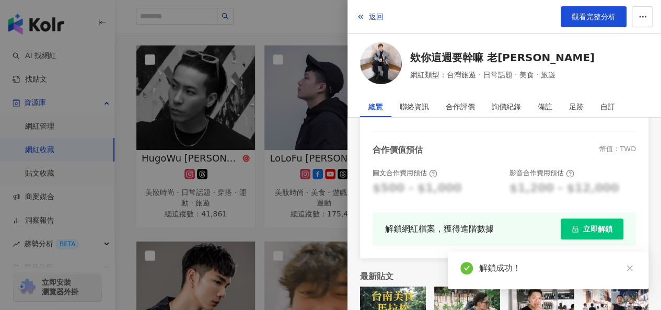
scroll to position [339, 0]
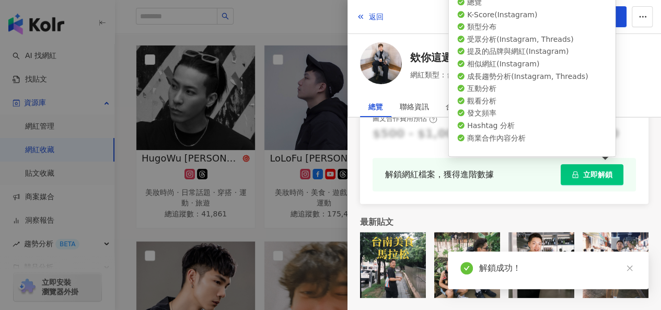
click at [573, 173] on icon "lock" at bounding box center [576, 175] width 6 height 7
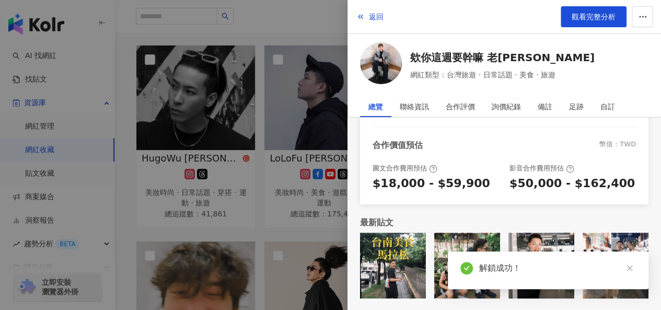
scroll to position [290, 0]
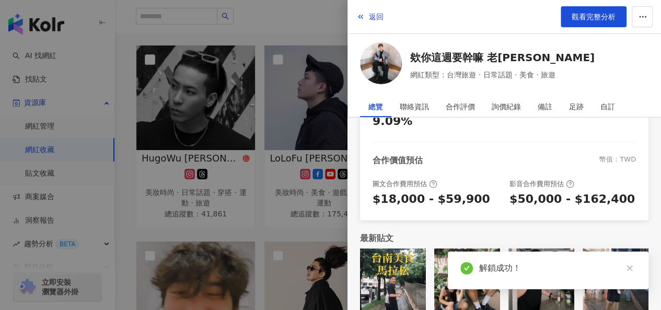
click at [305, 224] on div at bounding box center [330, 155] width 661 height 310
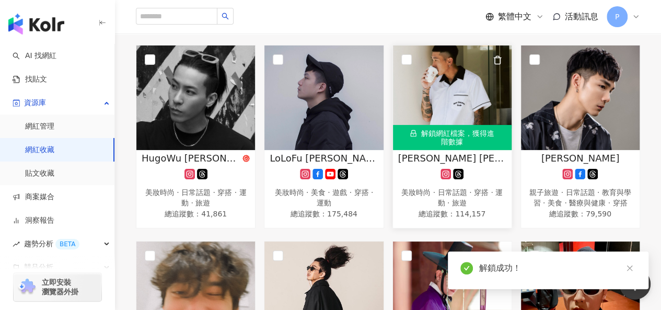
click at [467, 90] on img at bounding box center [452, 97] width 119 height 105
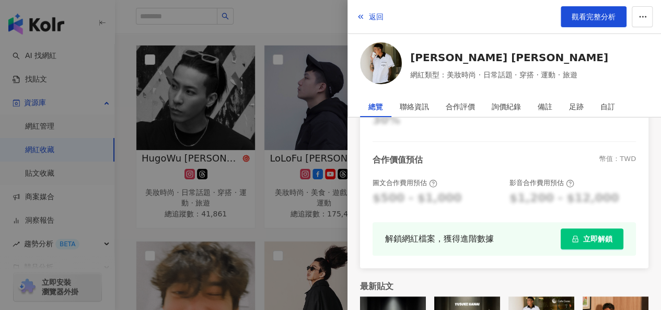
scroll to position [339, 0]
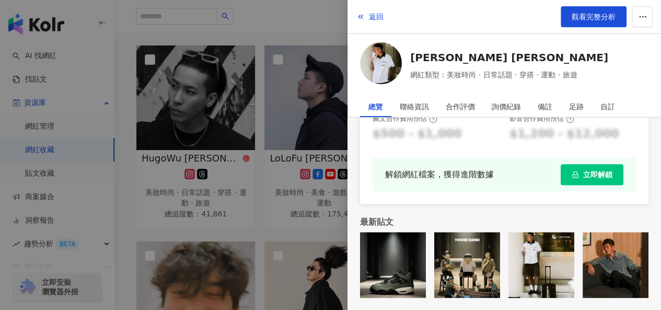
click at [572, 173] on button "立即解鎖" at bounding box center [592, 174] width 63 height 21
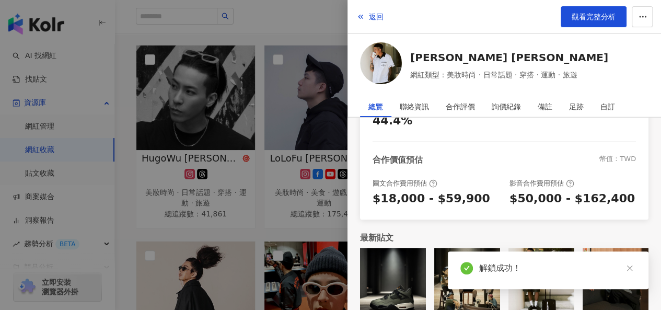
click at [297, 226] on div at bounding box center [330, 155] width 661 height 310
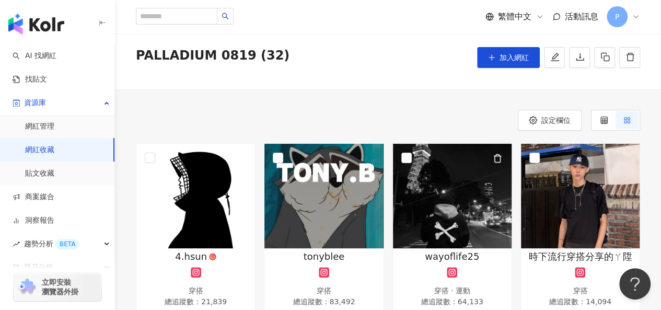
scroll to position [0, 0]
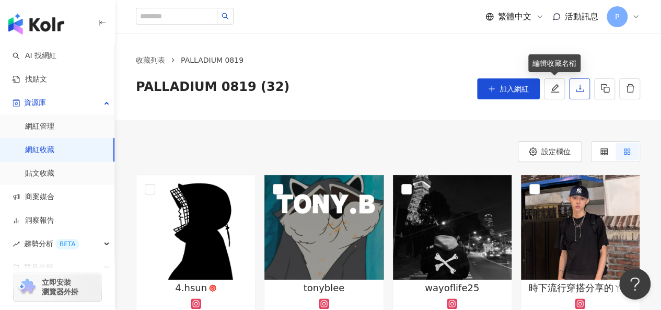
click at [576, 88] on icon "download" at bounding box center [580, 88] width 9 height 9
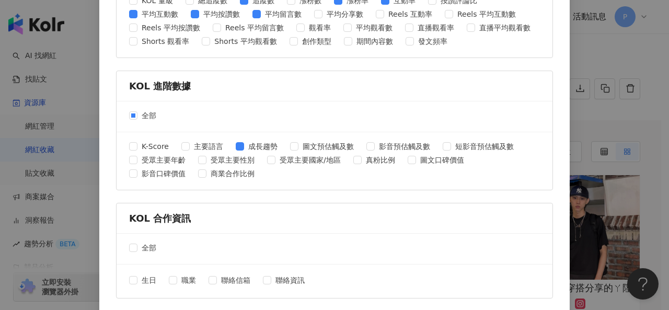
scroll to position [498, 0]
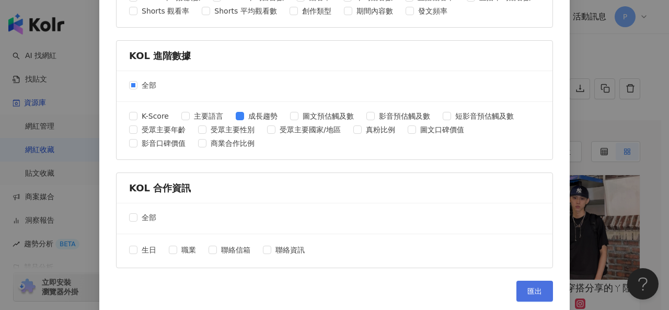
click at [534, 292] on span "匯出" at bounding box center [535, 291] width 15 height 8
